Goal: Book appointment/travel/reservation

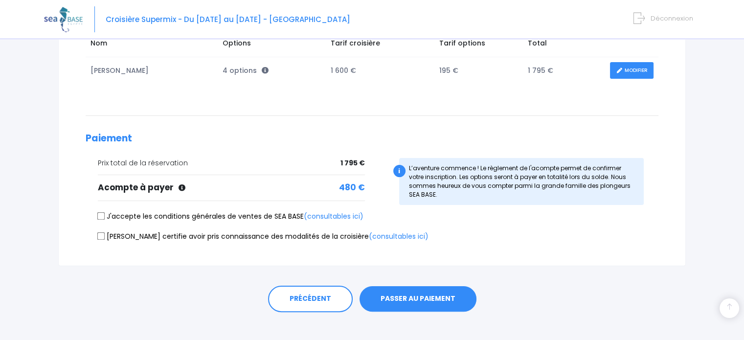
scroll to position [184, 0]
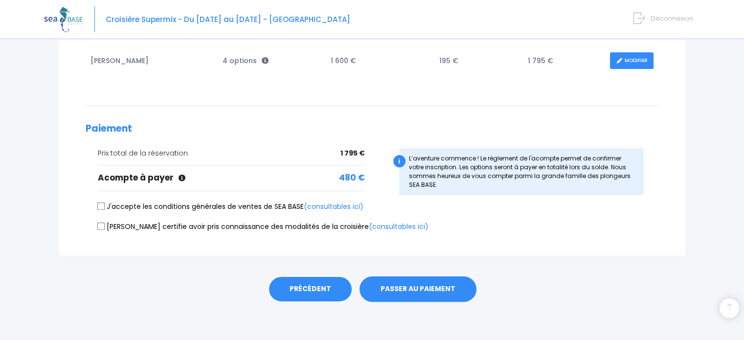
click at [307, 287] on link "PRÉCÉDENT" at bounding box center [310, 289] width 85 height 26
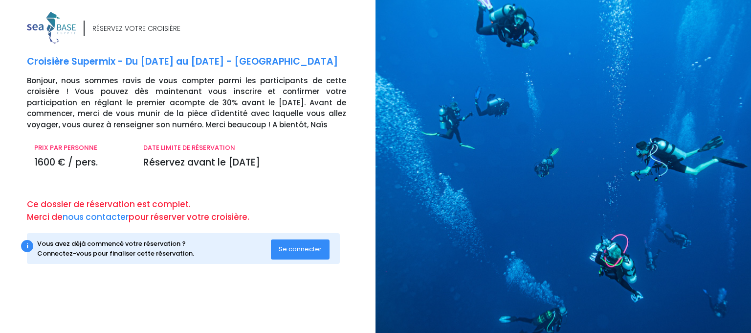
click at [312, 252] on span "Se connecter" at bounding box center [300, 248] width 43 height 9
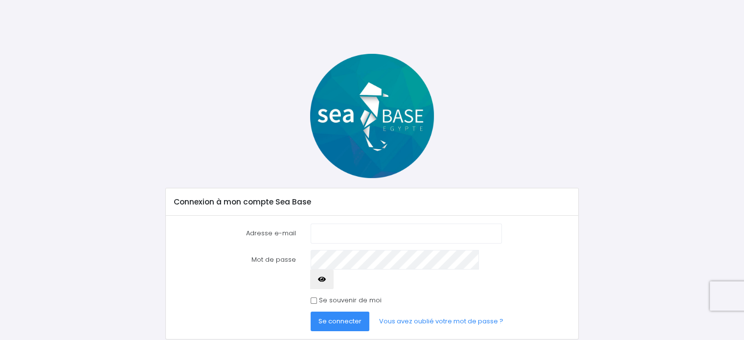
type input "[PERSON_NAME][EMAIL_ADDRESS][DOMAIN_NAME]"
click at [326, 279] on icon "button" at bounding box center [322, 279] width 8 height 0
click at [312, 297] on input "Se souvenir de moi" at bounding box center [314, 300] width 6 height 6
checkbox input "true"
click at [340, 316] on span "Se connecter" at bounding box center [339, 320] width 43 height 9
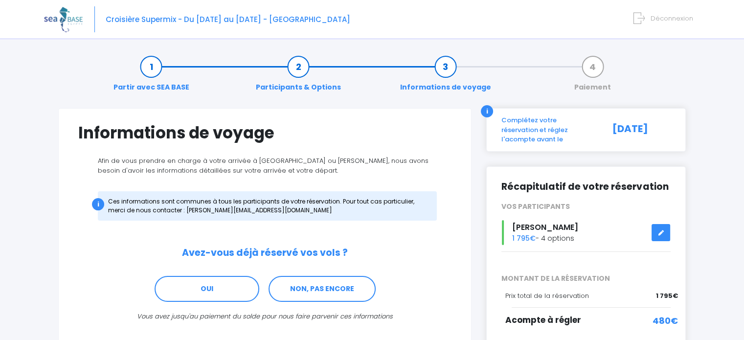
click at [340, 300] on link "NON, PAS ENCORE" at bounding box center [321, 289] width 107 height 26
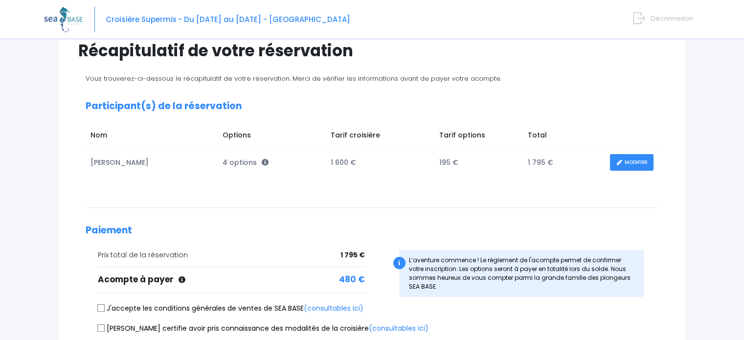
scroll to position [80, 0]
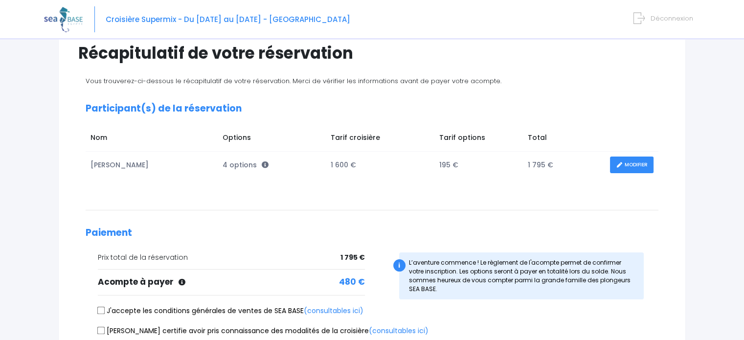
click at [631, 166] on link "MODIFIER" at bounding box center [632, 164] width 44 height 17
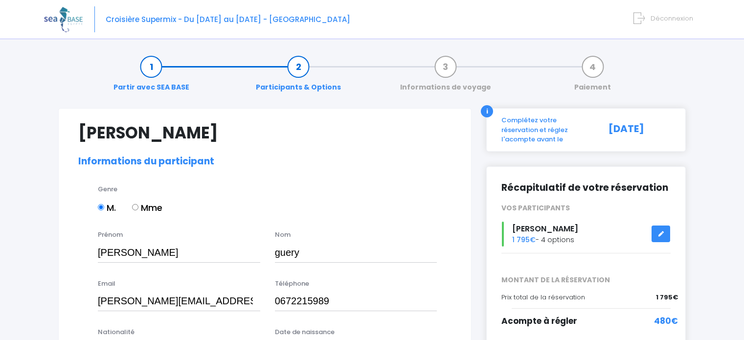
select select "N4"
select select "40/41"
select select "M"
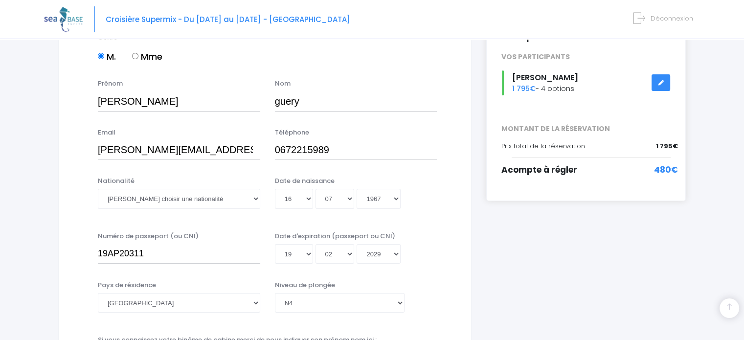
scroll to position [231, 0]
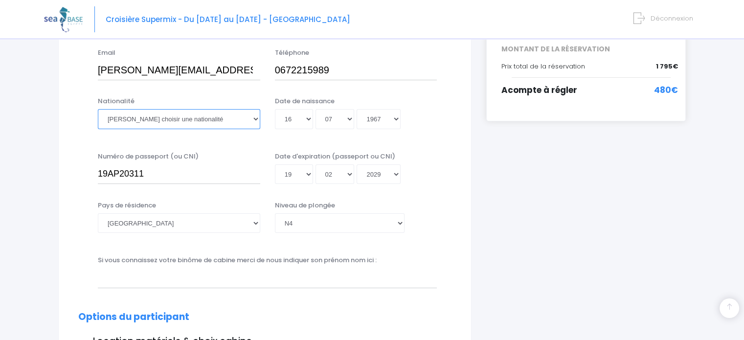
click at [169, 116] on select "Veuillez choisir une nationalité Afghane Albanaise Algerienne Allemande America…" at bounding box center [179, 119] width 162 height 20
select select "Française"
click at [98, 109] on select "Veuillez choisir une nationalité Afghane Albanaise Algerienne Allemande America…" at bounding box center [179, 119] width 162 height 20
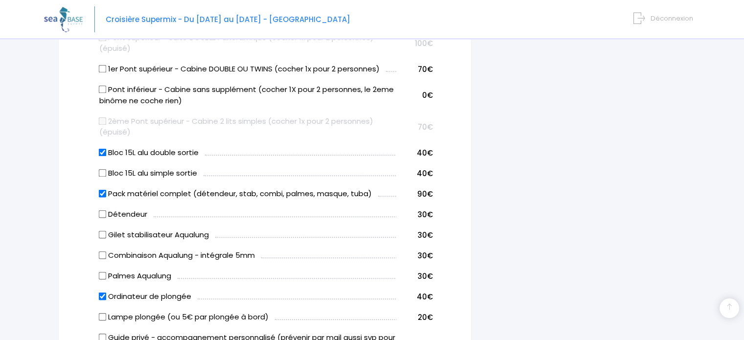
scroll to position [569, 0]
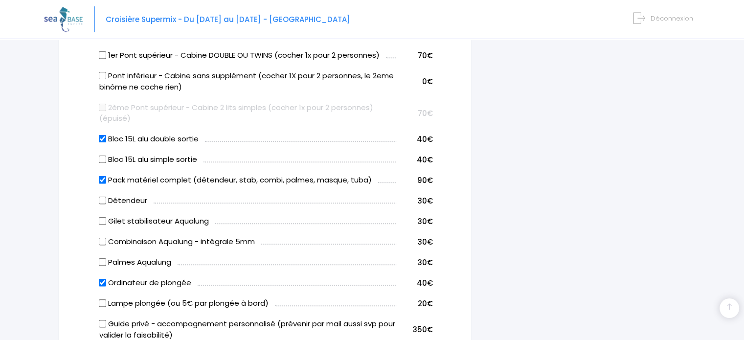
click at [102, 158] on input "Bloc 15L alu simple sortie" at bounding box center [103, 159] width 8 height 8
checkbox input "true"
click at [102, 138] on input "Bloc 15L alu double sortie" at bounding box center [103, 139] width 8 height 8
checkbox input "false"
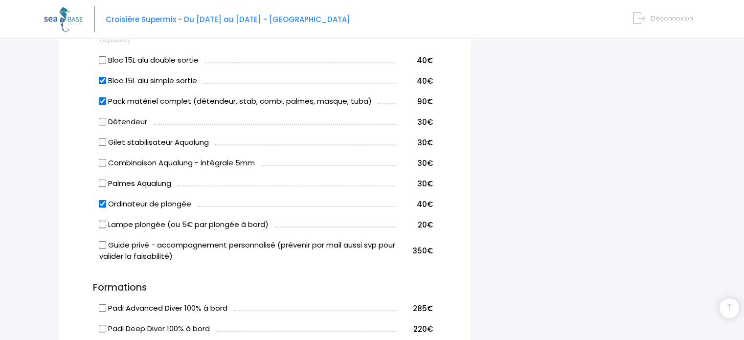
scroll to position [669, 0]
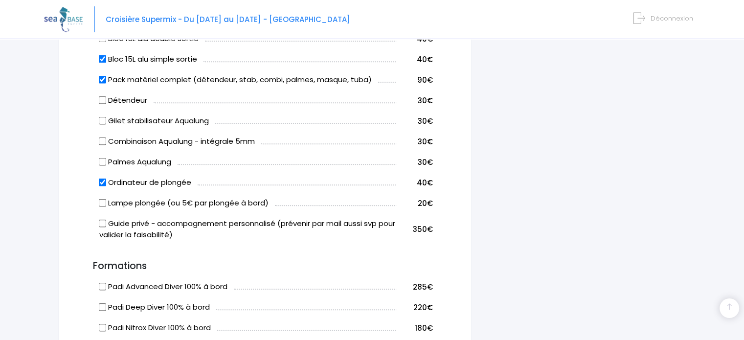
click at [102, 203] on input "Lampe plongée (ou 5€ par plongée à bord)" at bounding box center [103, 203] width 8 height 8
checkbox input "true"
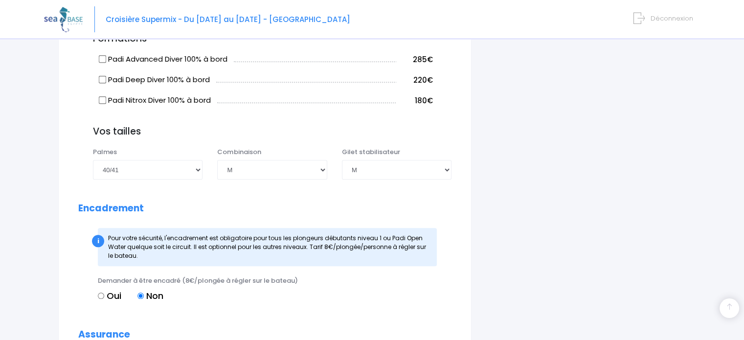
scroll to position [909, 0]
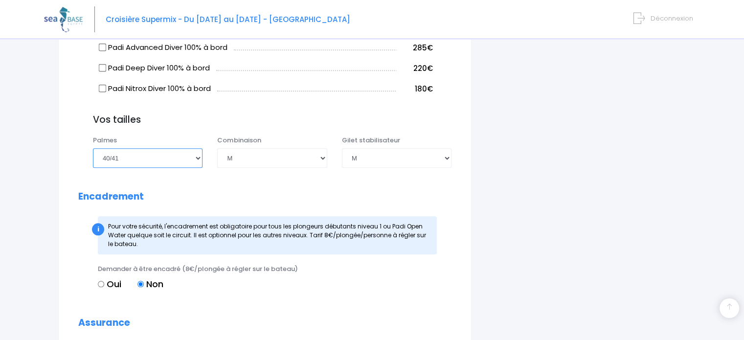
click at [200, 157] on select "Choisir une taille 36/37 38/39 40/41 42/43 44/45 46/47" at bounding box center [148, 158] width 110 height 20
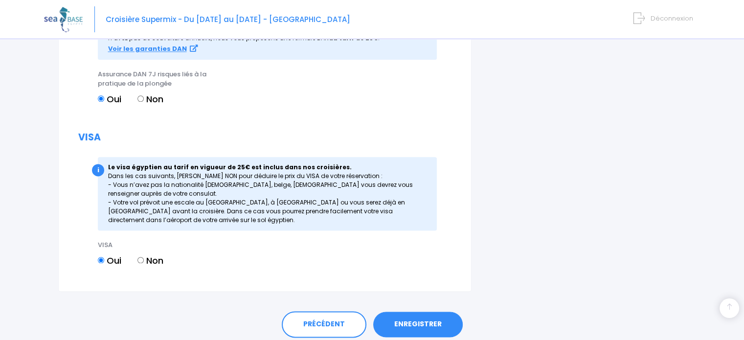
scroll to position [1267, 0]
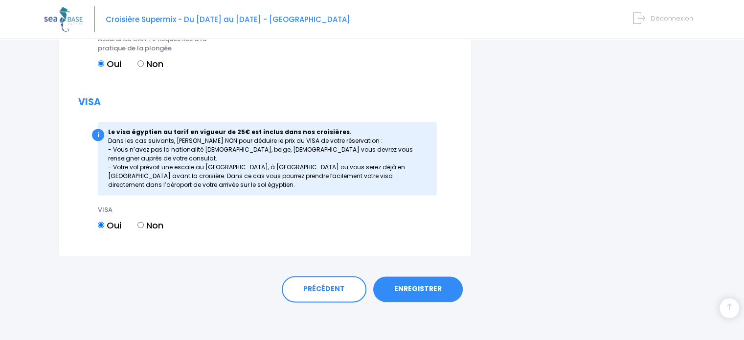
click at [428, 288] on link "ENREGISTRER" at bounding box center [417, 288] width 89 height 25
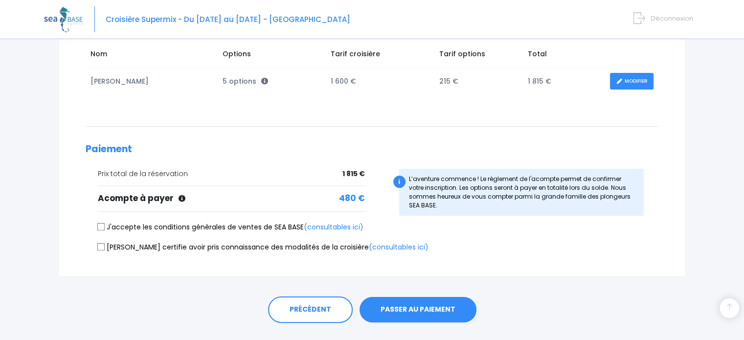
scroll to position [184, 0]
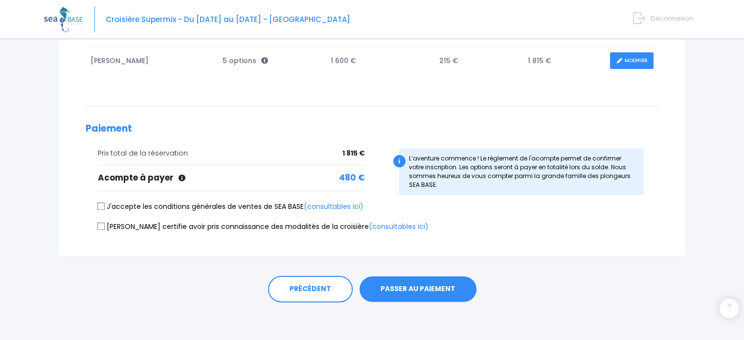
click at [100, 203] on input "J'accepte les conditions générales de ventes de SEA BASE (consultables ici)" at bounding box center [101, 206] width 8 height 8
checkbox input "true"
click at [100, 225] on input "[PERSON_NAME] certifie avoir pris connaissance des modalités de la croisière (c…" at bounding box center [101, 226] width 8 height 8
checkbox input "true"
click at [639, 62] on link "MODIFIER" at bounding box center [632, 60] width 44 height 17
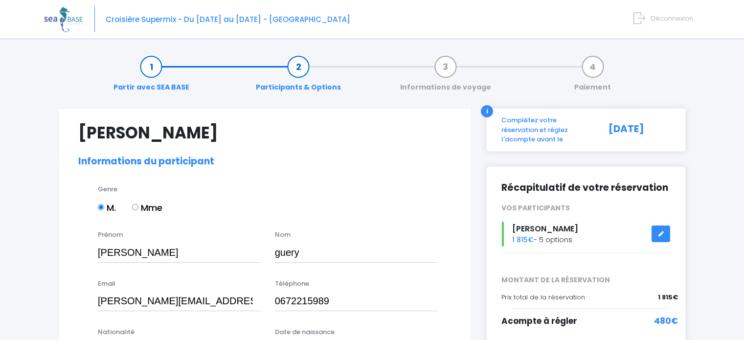
select select "N4"
select select "40/41"
select select "M"
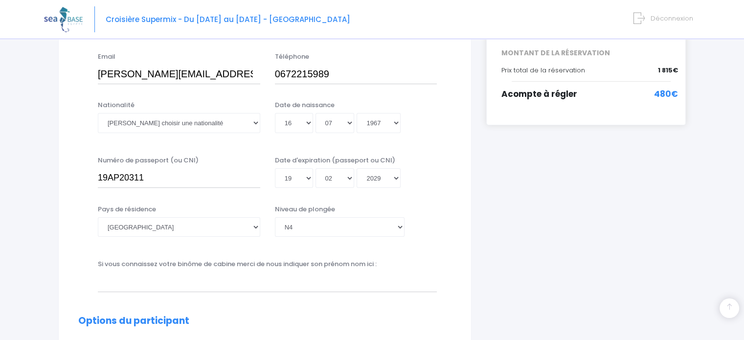
scroll to position [229, 0]
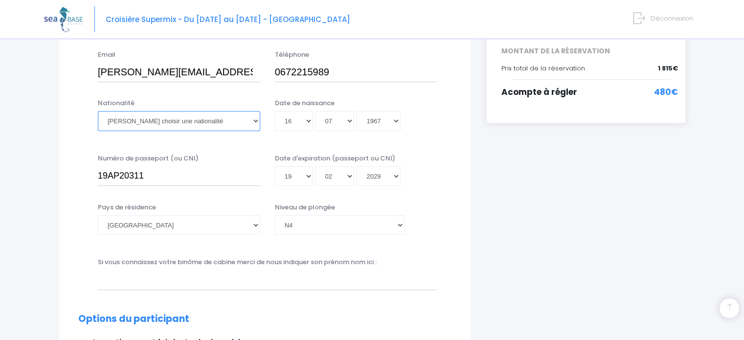
click at [205, 117] on select "Veuillez choisir une nationalité Afghane Albanaise Algerienne Allemande America…" at bounding box center [179, 121] width 162 height 20
select select "Française"
click at [98, 111] on select "Veuillez choisir une nationalité Afghane Albanaise Algerienne Allemande America…" at bounding box center [179, 121] width 162 height 20
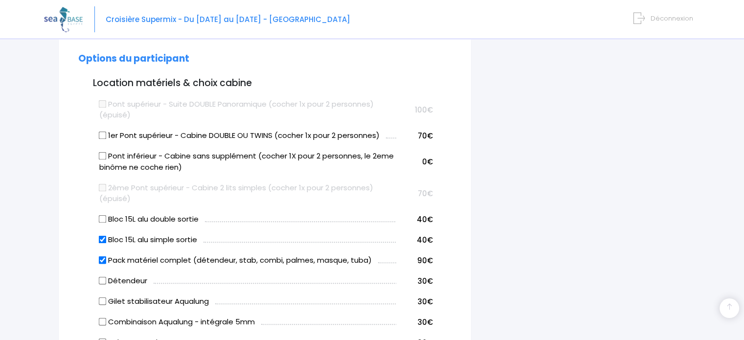
scroll to position [493, 0]
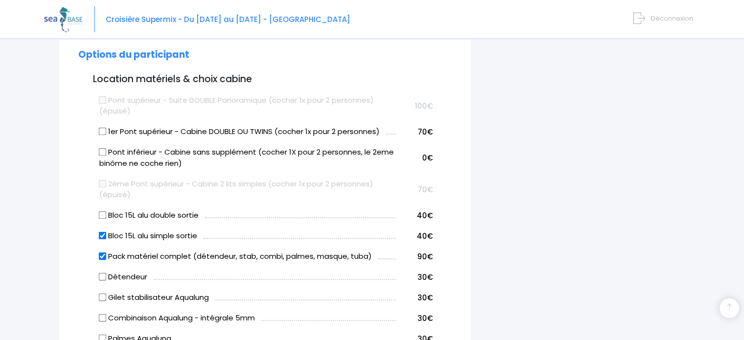
click at [104, 149] on input "Pont inférieur - Cabine sans supplément (cocher 1X pour 2 personnes, le 2eme bi…" at bounding box center [103, 152] width 8 height 8
checkbox input "true"
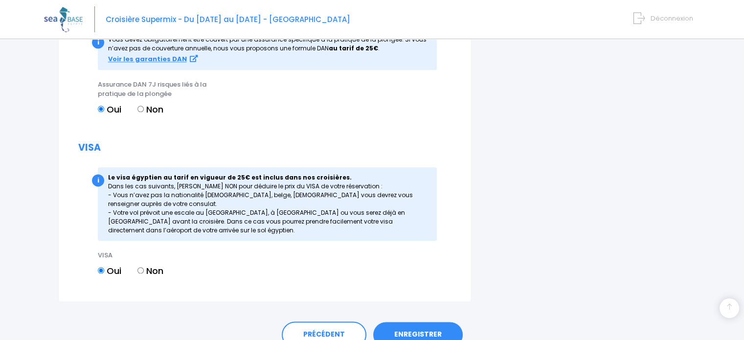
scroll to position [1253, 0]
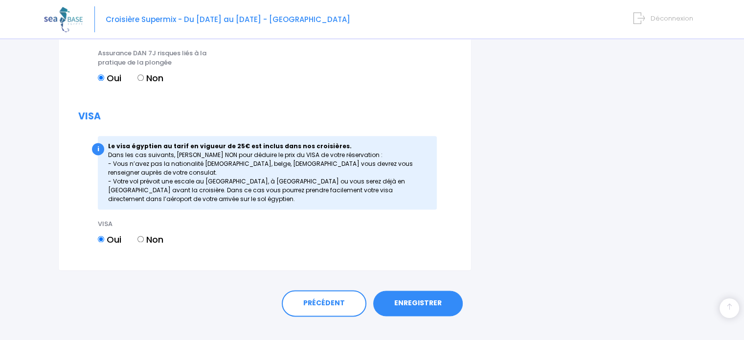
click at [432, 299] on link "ENREGISTRER" at bounding box center [417, 302] width 89 height 25
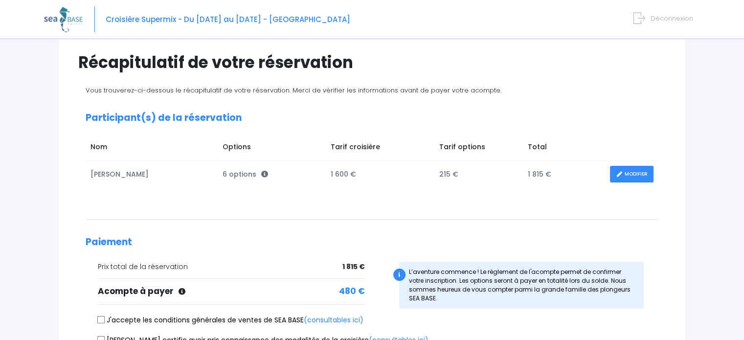
scroll to position [68, 0]
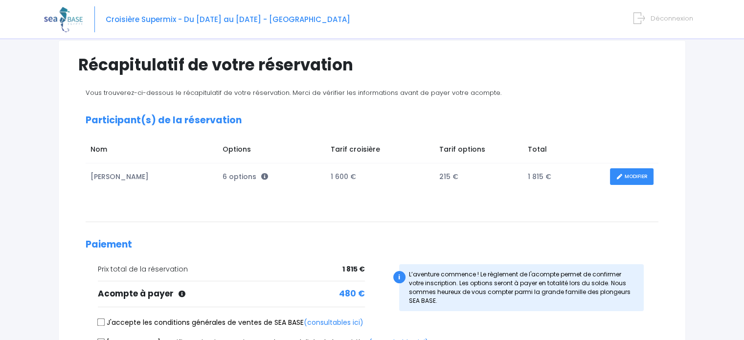
click at [710, 116] on div "Notre plateforme de réservation n'est pas compatible avec votre appareil. Veuil…" at bounding box center [372, 194] width 744 height 525
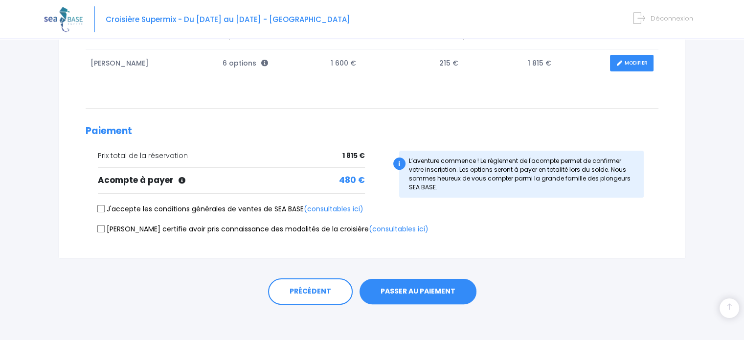
scroll to position [184, 0]
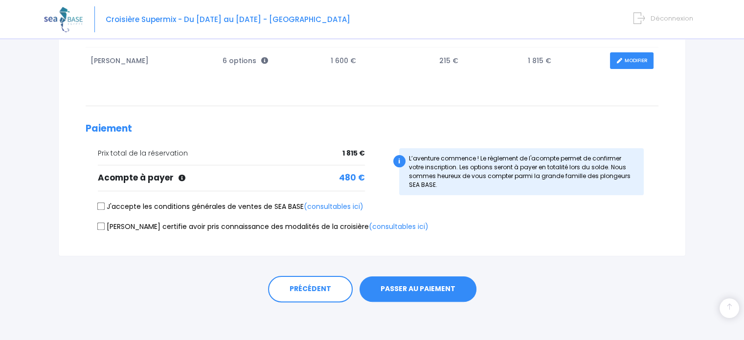
click at [102, 205] on input "J'accepte les conditions générales de ventes de SEA BASE (consultables ici)" at bounding box center [101, 206] width 8 height 8
checkbox input "true"
click at [102, 225] on input "Je certifie avoir pris connaissance des modalités de la croisière (consultables…" at bounding box center [101, 226] width 8 height 8
checkbox input "true"
click at [346, 209] on link "(consultables ici)" at bounding box center [334, 206] width 60 height 10
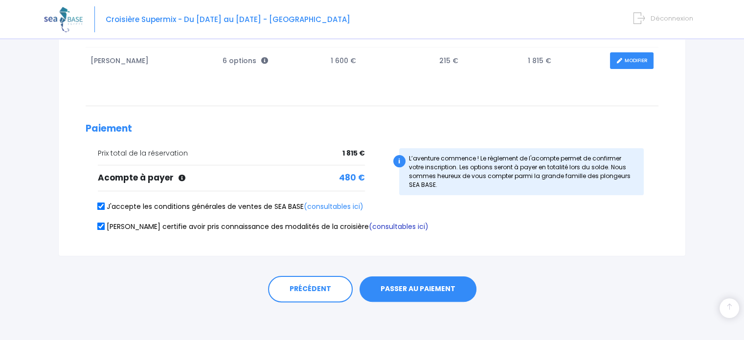
click at [369, 225] on link "(consultables ici)" at bounding box center [399, 227] width 60 height 10
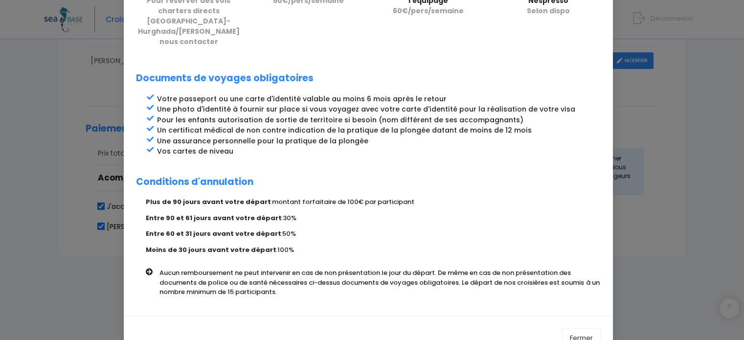
scroll to position [452, 0]
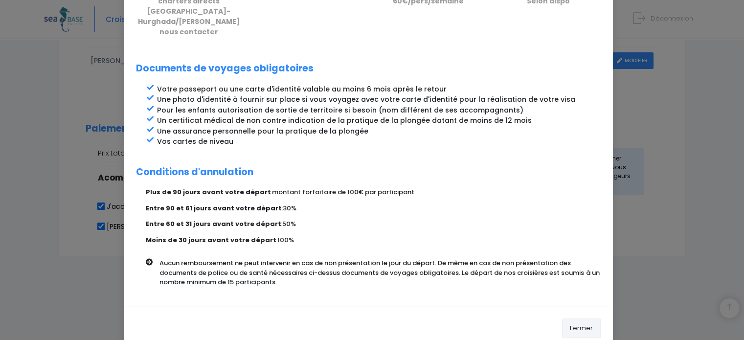
click at [585, 318] on button "Fermer" at bounding box center [581, 328] width 39 height 20
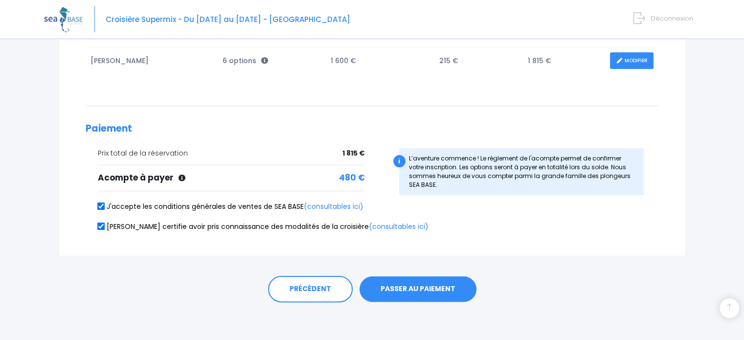
click at [427, 285] on button "PASSER AU PAIEMENT" at bounding box center [417, 288] width 117 height 25
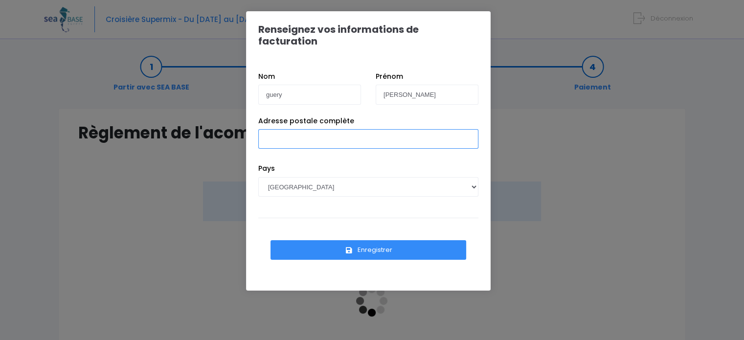
click at [329, 134] on input "Adresse postale complète" at bounding box center [368, 139] width 220 height 20
click at [337, 129] on input "[STREET_ADDRESS]" at bounding box center [368, 139] width 220 height 20
click at [347, 129] on input "[STREET_ADDRESS]" at bounding box center [368, 139] width 220 height 20
type input "[STREET_ADDRESS]"
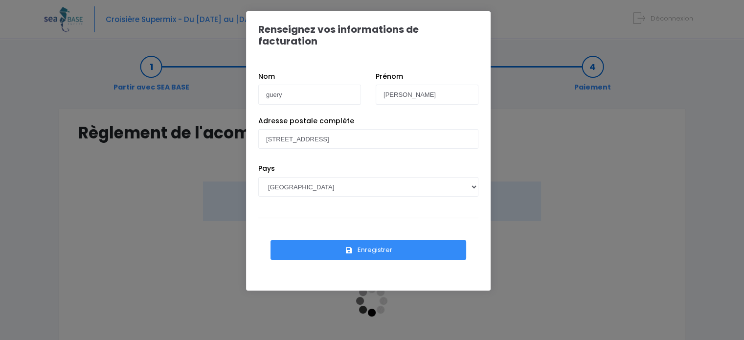
click at [372, 240] on button "Enregistrer" at bounding box center [368, 250] width 196 height 20
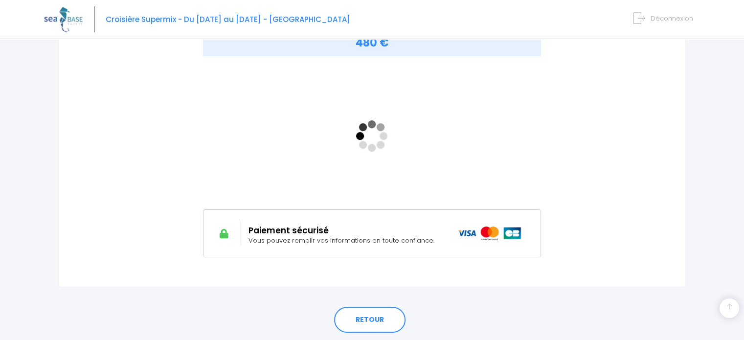
scroll to position [164, 0]
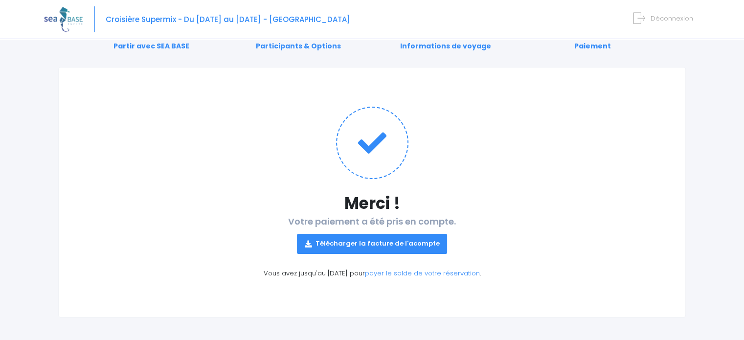
scroll to position [42, 0]
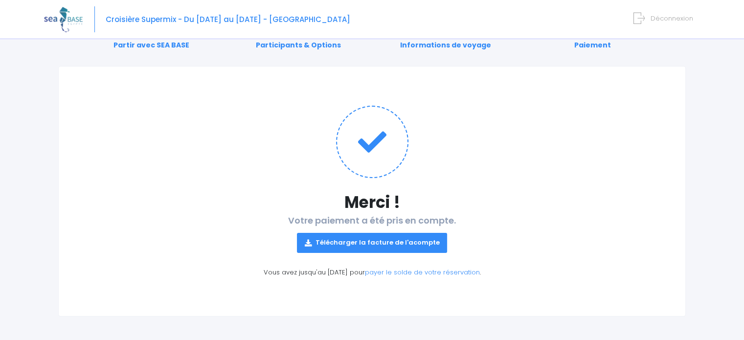
click at [400, 242] on link "Télécharger la facture de l'acompte" at bounding box center [372, 243] width 151 height 20
click at [704, 150] on div "Notre plateforme de réservation n'est pas compatible avec votre appareil. Veuil…" at bounding box center [372, 149] width 744 height 383
